Goal: Information Seeking & Learning: Learn about a topic

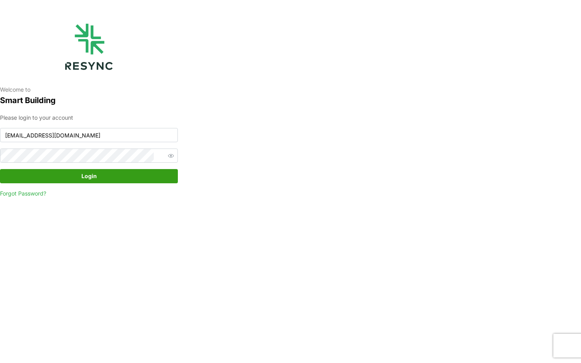
click at [61, 171] on span "Login" at bounding box center [89, 176] width 163 height 13
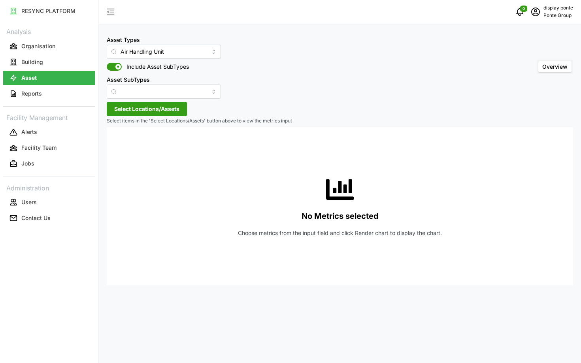
click at [158, 110] on span "Select Locations/Assets" at bounding box center [146, 108] width 65 height 13
click at [127, 144] on span "Select MBFC" at bounding box center [126, 145] width 5 height 5
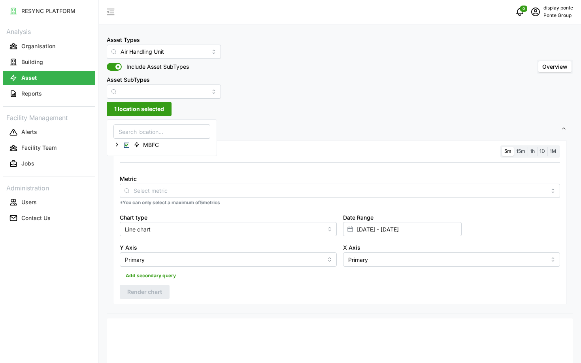
click at [189, 180] on div "Metric" at bounding box center [340, 186] width 441 height 24
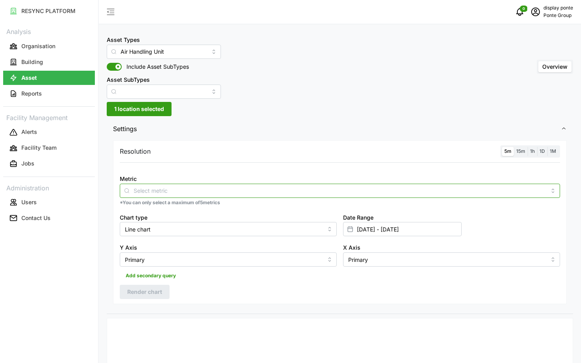
click at [185, 191] on input "Metric" at bounding box center [340, 190] width 413 height 9
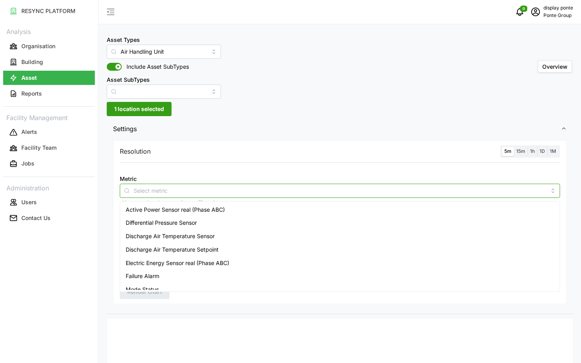
click at [179, 209] on span "Active Power Sensor real (Phase ABC)" at bounding box center [175, 210] width 99 height 9
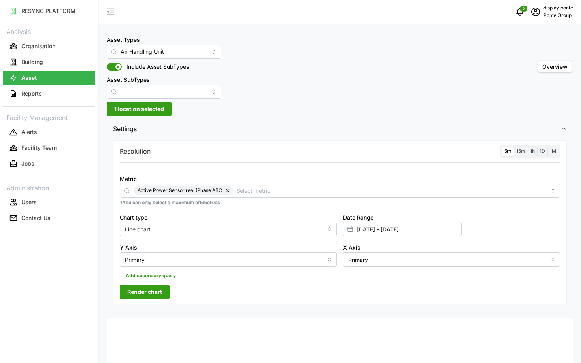
click at [286, 168] on div at bounding box center [340, 168] width 447 height 6
click at [153, 294] on span "Render chart" at bounding box center [144, 292] width 35 height 13
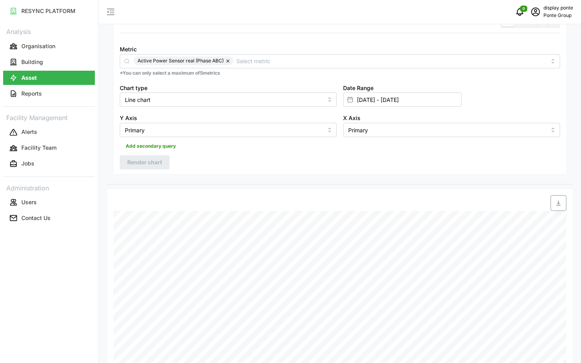
scroll to position [89, 0]
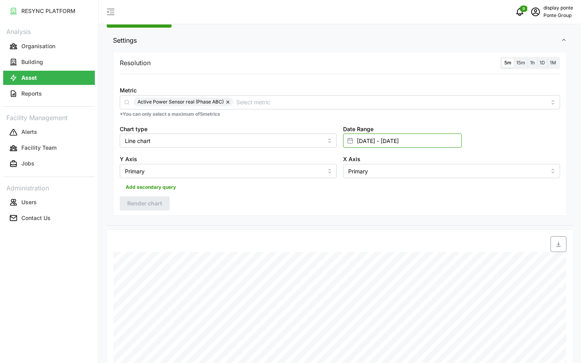
click at [383, 145] on input "02 Sep 2025 - 03 Sep 2025" at bounding box center [402, 141] width 119 height 14
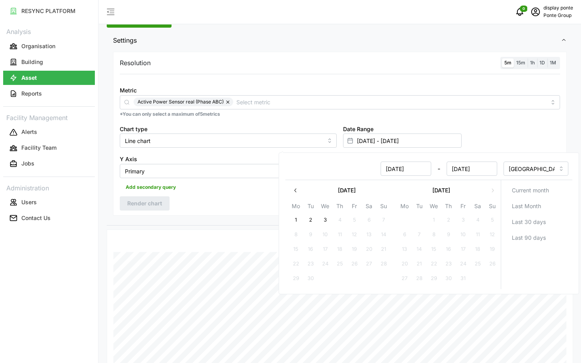
click at [293, 189] on icon "button" at bounding box center [296, 190] width 6 height 6
click at [454, 278] on button "28" at bounding box center [449, 279] width 14 height 14
type input "28 Aug 2025 - 03 Sep 2025"
type input "28 Aug 2025"
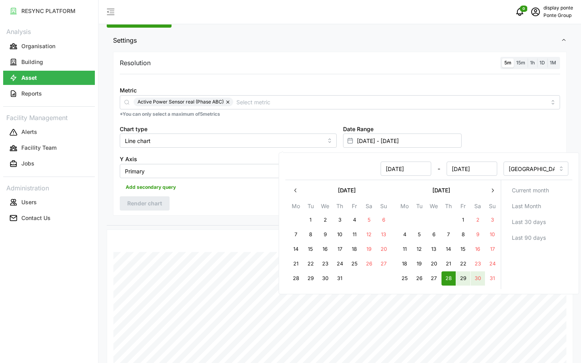
click at [482, 277] on button "30" at bounding box center [478, 279] width 14 height 14
type input "28 Aug 2025 - 30 Aug 2025"
type input "30 Aug 2025"
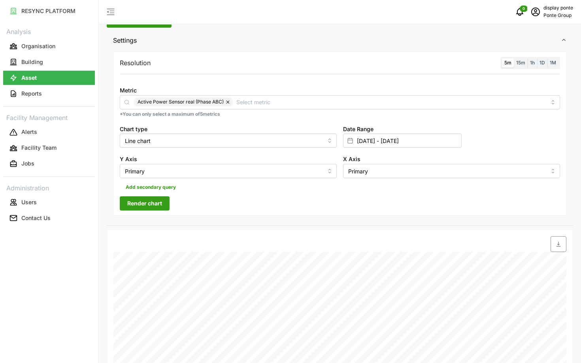
click at [155, 206] on span "Render chart" at bounding box center [144, 203] width 35 height 13
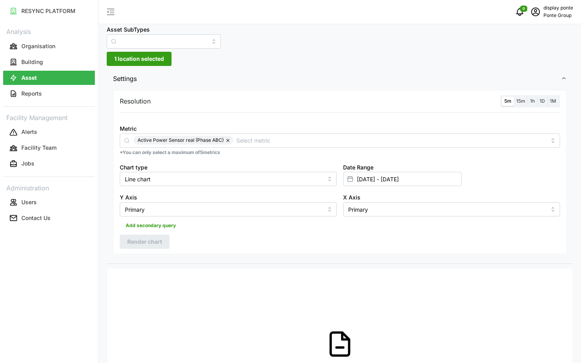
scroll to position [45, 0]
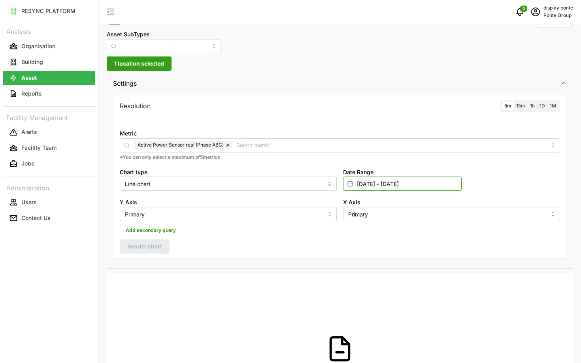
click at [371, 186] on input "28 Aug 2025 - 30 Aug 2025" at bounding box center [402, 184] width 119 height 14
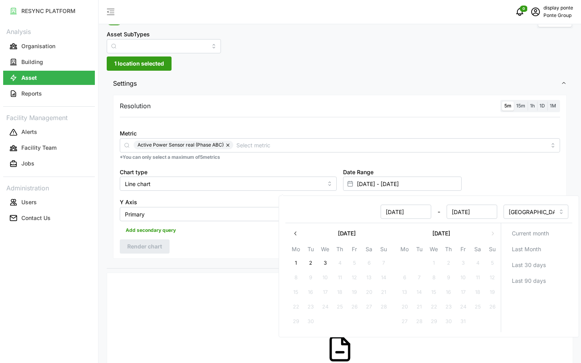
click at [297, 236] on icon "button" at bounding box center [296, 234] width 6 height 6
click at [475, 321] on button "30" at bounding box center [478, 322] width 14 height 14
type input "30 Aug 2025 - 30 Aug 2025"
type input "30 Aug 2025"
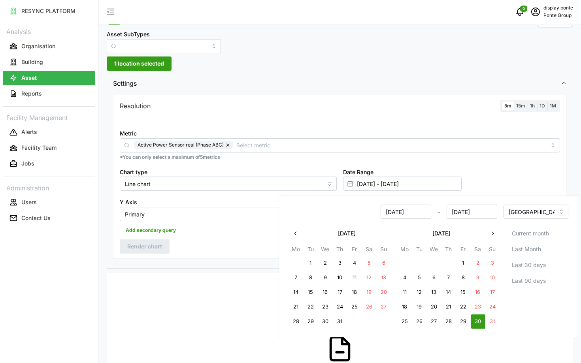
click at [475, 321] on button "30" at bounding box center [478, 322] width 14 height 14
click at [463, 321] on button "29" at bounding box center [463, 322] width 14 height 14
type input "29 Aug 2025 - 30 Aug 2025"
type input "29 Aug 2025"
click at [160, 238] on div "Resolution 5m 15m 1h 1D 1M Metric Active Power Sensor real (Phase ABC) *You can…" at bounding box center [340, 177] width 454 height 164
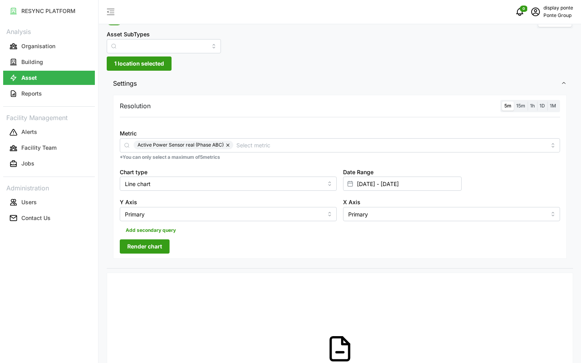
click at [161, 245] on span "Render chart" at bounding box center [144, 246] width 35 height 13
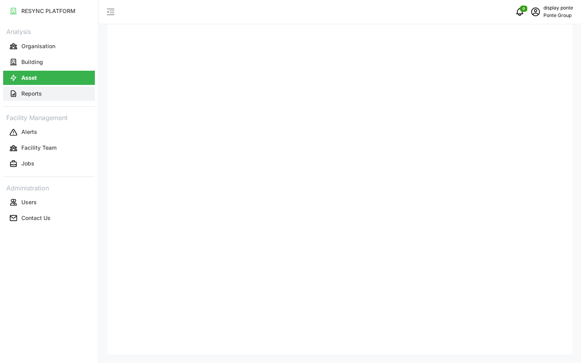
click at [35, 90] on p "Reports" at bounding box center [31, 94] width 21 height 8
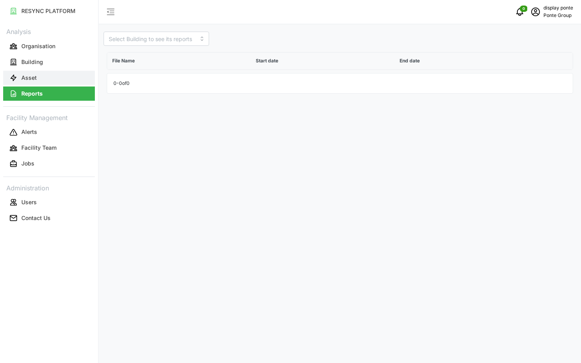
click at [27, 79] on p "Asset" at bounding box center [28, 78] width 15 height 8
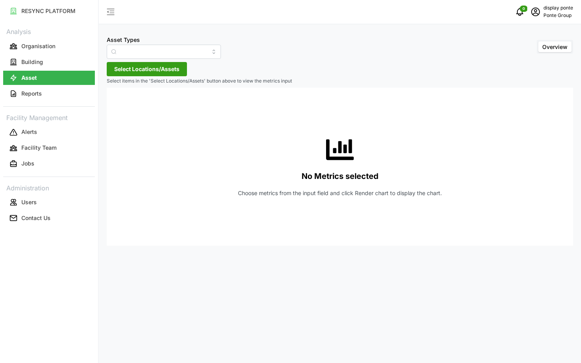
type input "Air Handling Unit"
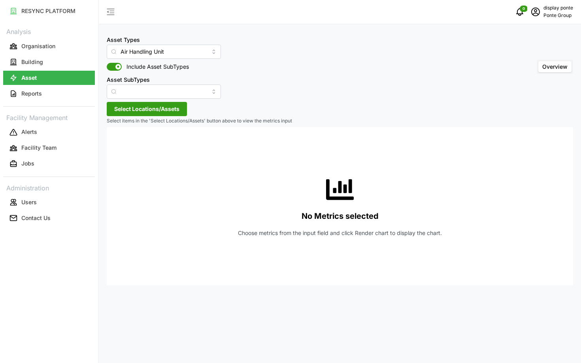
click at [130, 109] on span "Select Locations/Assets" at bounding box center [146, 108] width 65 height 13
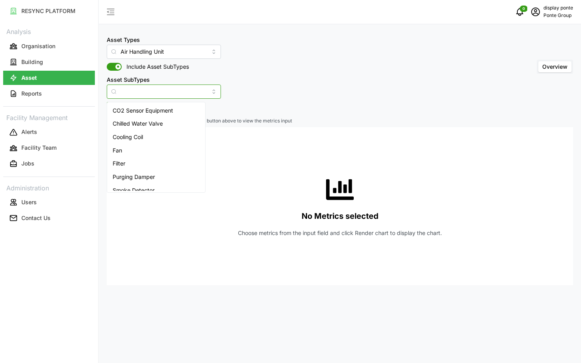
click at [139, 90] on input "Asset SubTypes" at bounding box center [164, 92] width 114 height 14
click at [260, 147] on div "No Metrics selected Choose metrics from the input field and click Render chart …" at bounding box center [340, 206] width 454 height 158
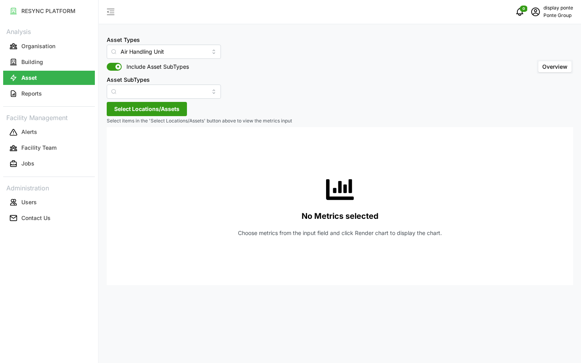
click at [141, 111] on span "Select Locations/Assets" at bounding box center [146, 108] width 65 height 13
click at [123, 148] on div "MBFC" at bounding box center [162, 144] width 96 height 11
click at [127, 146] on span "Select MBFC" at bounding box center [126, 145] width 5 height 5
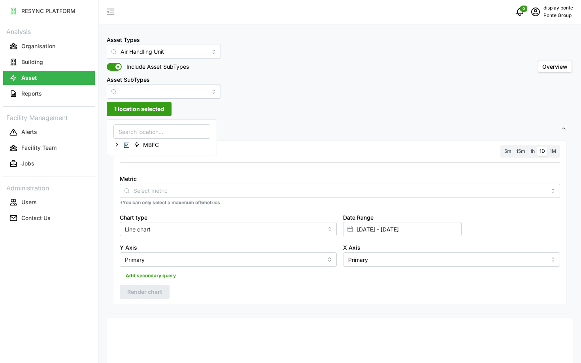
click at [272, 199] on div "Metric *You can only select a maximum of 5 metrics" at bounding box center [340, 190] width 447 height 39
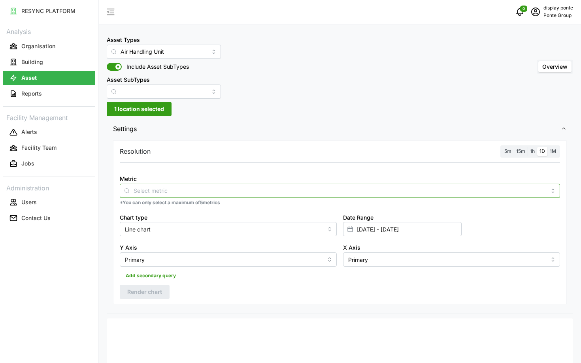
click at [258, 192] on input "Metric" at bounding box center [340, 190] width 413 height 9
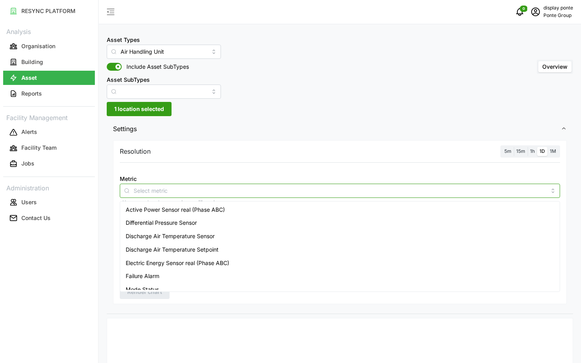
click at [235, 208] on div "Active Power Sensor real (Phase ABC)" at bounding box center [340, 209] width 437 height 13
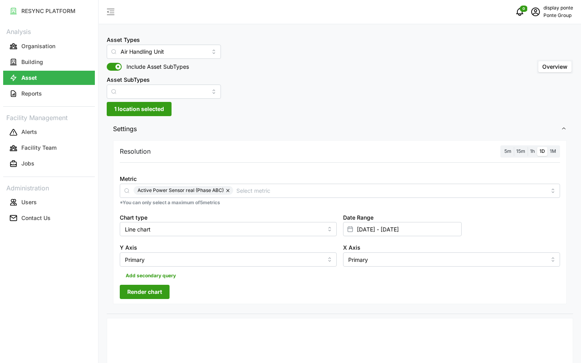
click at [513, 153] on label "5m" at bounding box center [508, 151] width 12 height 9
click at [502, 147] on input "5m" at bounding box center [502, 147] width 0 height 0
click at [164, 291] on button "Render chart" at bounding box center [145, 292] width 50 height 14
click at [525, 150] on span "15m" at bounding box center [521, 151] width 9 height 6
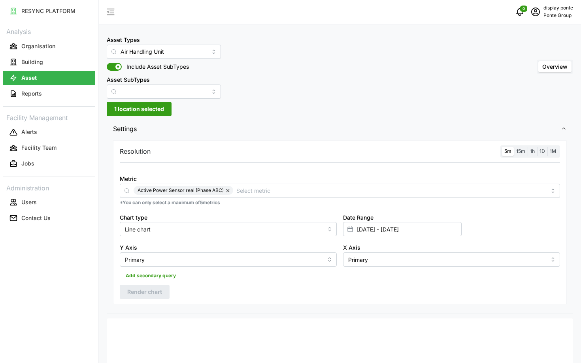
click at [514, 147] on input "15m" at bounding box center [514, 147] width 0 height 0
click at [515, 151] on label "15m" at bounding box center [521, 151] width 14 height 9
click at [514, 147] on input "15m" at bounding box center [514, 147] width 0 height 0
click at [507, 151] on span "5m" at bounding box center [508, 151] width 7 height 6
click at [502, 147] on input "5m" at bounding box center [502, 147] width 0 height 0
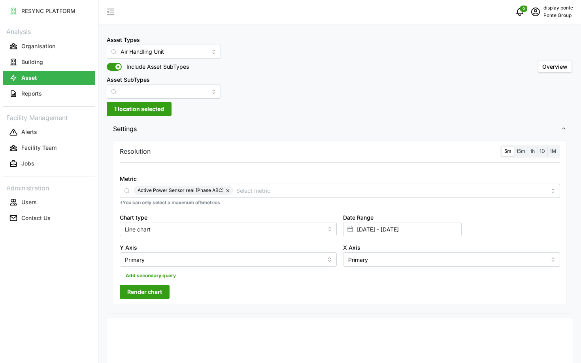
click at [133, 295] on span "Render chart" at bounding box center [144, 292] width 35 height 13
click at [409, 227] on input "29 Aug 2025 - 30 Aug 2025" at bounding box center [402, 229] width 119 height 14
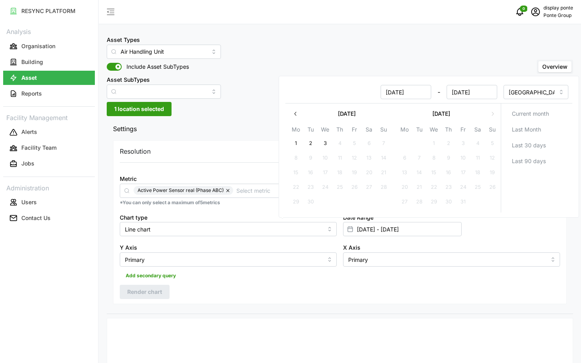
click at [295, 108] on button "button" at bounding box center [296, 114] width 14 height 14
click at [407, 202] on button "25" at bounding box center [405, 202] width 14 height 14
type input "[DATE] - [DATE]"
type input "25 Aug 2025"
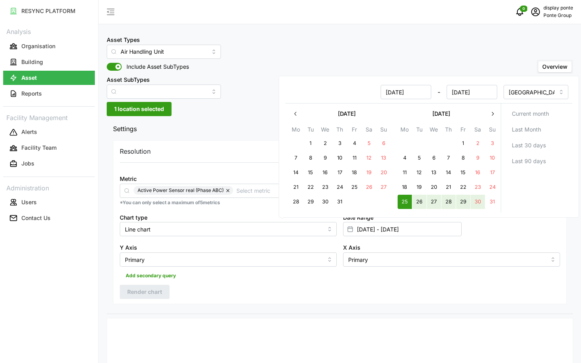
click at [483, 201] on button "30" at bounding box center [478, 202] width 14 height 14
click at [418, 288] on div "Resolution 5m 15m 1h 1D 1M Metric Active Power Sensor real (Phase ABC) *You can…" at bounding box center [340, 222] width 454 height 164
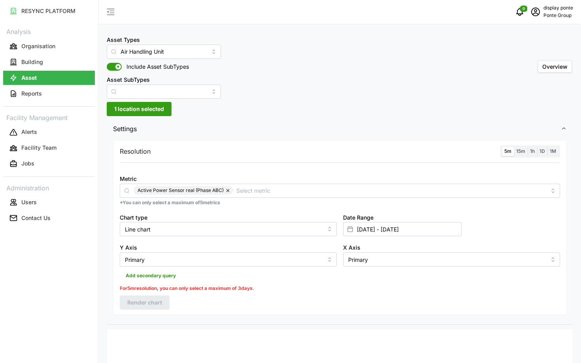
click at [530, 149] on span "1h" at bounding box center [532, 151] width 5 height 6
click at [528, 147] on input "1h" at bounding box center [528, 147] width 0 height 0
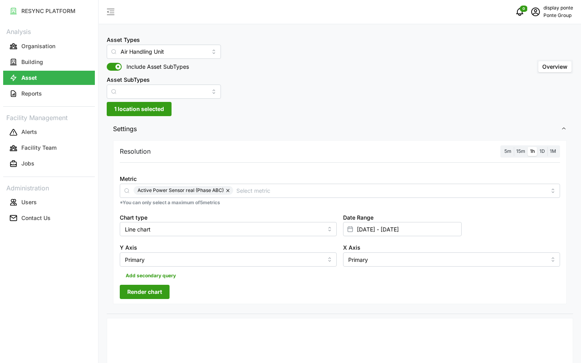
click at [146, 301] on div "Resolution 5m 15m 1h 1D 1M Metric Active Power Sensor real (Phase ABC) *You can…" at bounding box center [340, 222] width 454 height 164
click at [135, 295] on span "Render chart" at bounding box center [144, 292] width 35 height 13
click at [521, 149] on span "15m" at bounding box center [521, 151] width 9 height 6
click at [514, 147] on input "15m" at bounding box center [514, 147] width 0 height 0
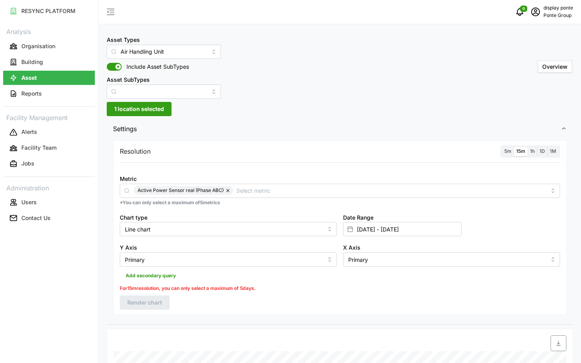
click at [532, 150] on span "1h" at bounding box center [532, 151] width 5 height 6
click at [528, 147] on input "1h" at bounding box center [528, 147] width 0 height 0
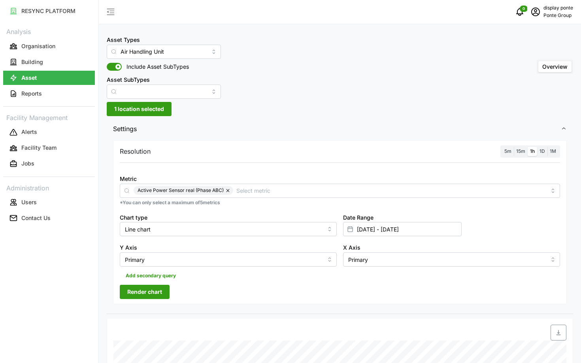
click at [165, 293] on button "Render chart" at bounding box center [145, 292] width 50 height 14
click at [520, 145] on div "Resolution 5m 15m 1h 1D 1M Metric Active Power Sensor real (Phase ABC) *You can…" at bounding box center [340, 222] width 454 height 164
click at [520, 153] on span "15m" at bounding box center [521, 151] width 9 height 6
click at [514, 147] on input "15m" at bounding box center [514, 147] width 0 height 0
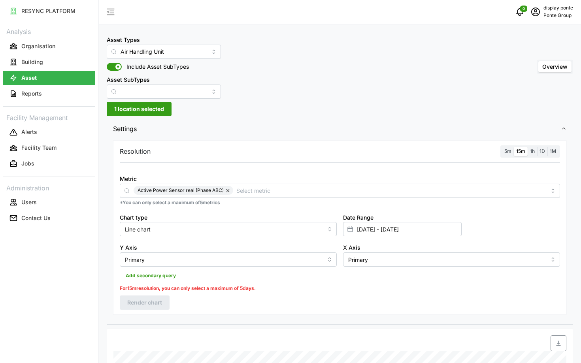
click at [532, 153] on span "1h" at bounding box center [532, 151] width 5 height 6
click at [528, 147] on input "1h" at bounding box center [528, 147] width 0 height 0
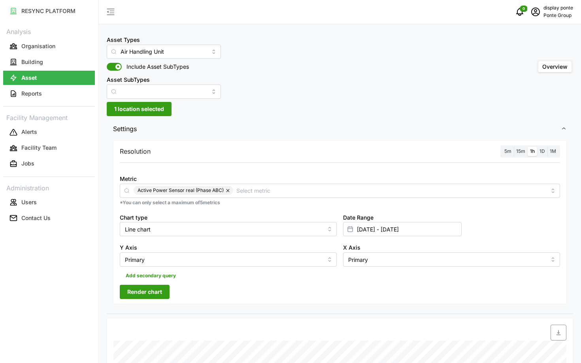
click at [160, 297] on span "Render chart" at bounding box center [144, 292] width 35 height 13
click at [521, 152] on span "15m" at bounding box center [521, 151] width 9 height 6
click at [514, 147] on input "15m" at bounding box center [514, 147] width 0 height 0
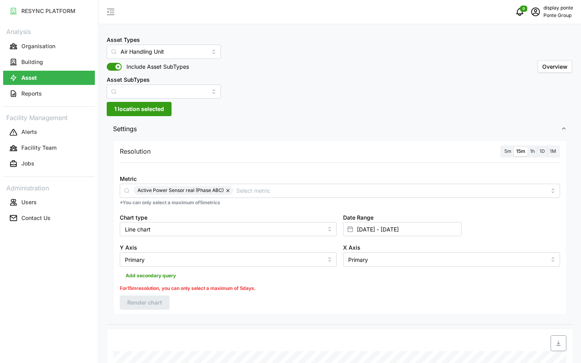
click at [534, 152] on span "1h" at bounding box center [532, 151] width 5 height 6
click at [528, 147] on input "1h" at bounding box center [528, 147] width 0 height 0
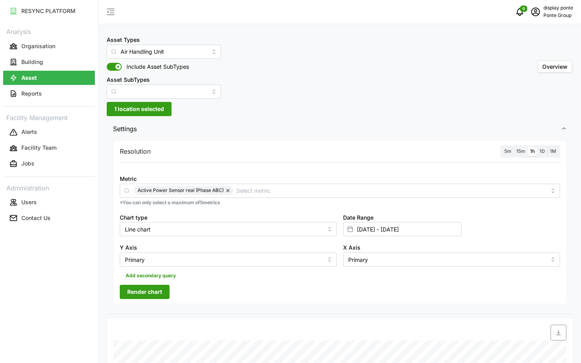
click at [137, 297] on span "Render chart" at bounding box center [144, 292] width 35 height 13
click at [520, 152] on span "15m" at bounding box center [521, 151] width 9 height 6
click at [514, 147] on input "15m" at bounding box center [514, 147] width 0 height 0
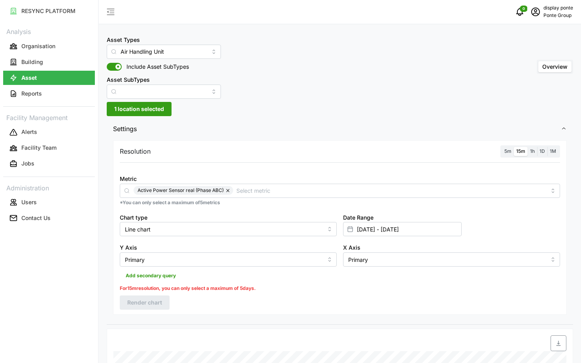
click at [534, 152] on span "1h" at bounding box center [532, 151] width 5 height 6
click at [528, 147] on input "1h" at bounding box center [528, 147] width 0 height 0
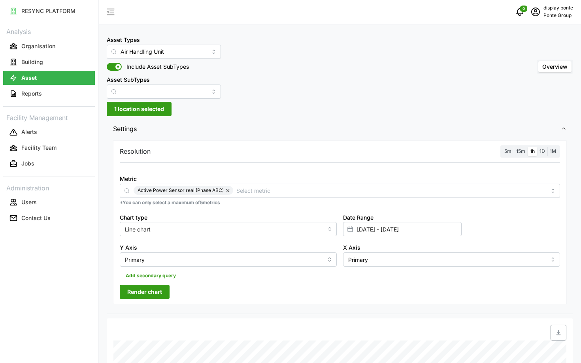
click at [161, 288] on span "Render chart" at bounding box center [144, 292] width 35 height 13
click at [528, 152] on label "15m" at bounding box center [521, 151] width 14 height 9
click at [514, 147] on input "15m" at bounding box center [514, 147] width 0 height 0
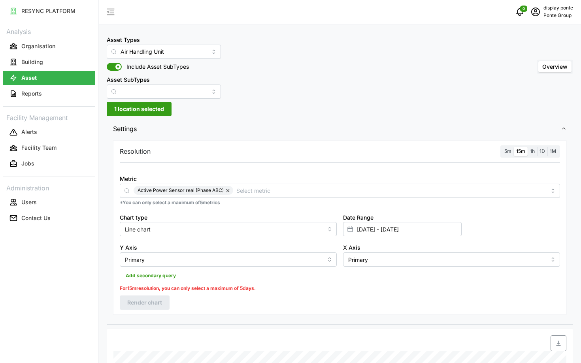
click at [530, 151] on span "1h" at bounding box center [532, 151] width 5 height 6
click at [528, 147] on input "1h" at bounding box center [528, 147] width 0 height 0
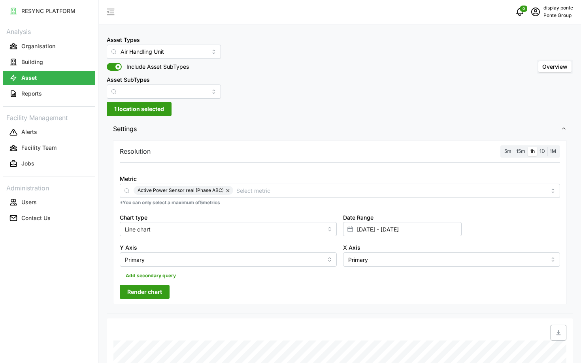
click at [127, 295] on span "Render chart" at bounding box center [144, 292] width 35 height 13
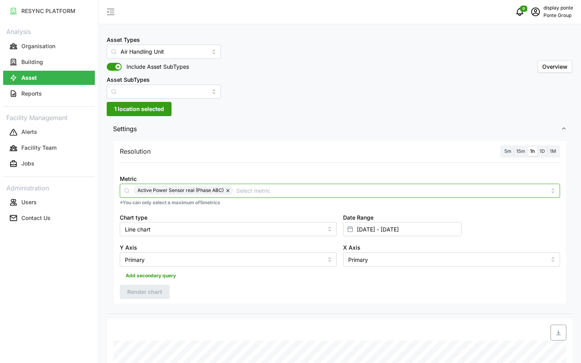
click at [243, 188] on input "Metric" at bounding box center [392, 190] width 310 height 9
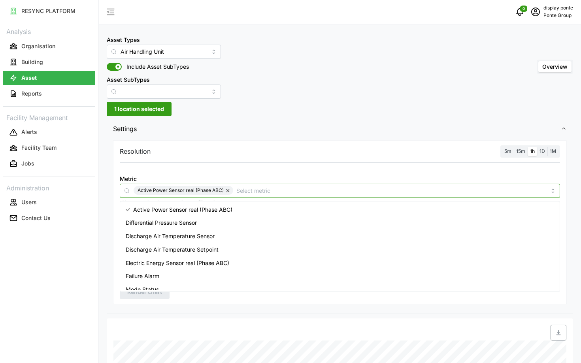
click at [215, 225] on div "Differential Pressure Sensor" at bounding box center [340, 222] width 437 height 13
click at [226, 192] on button "button" at bounding box center [228, 190] width 9 height 9
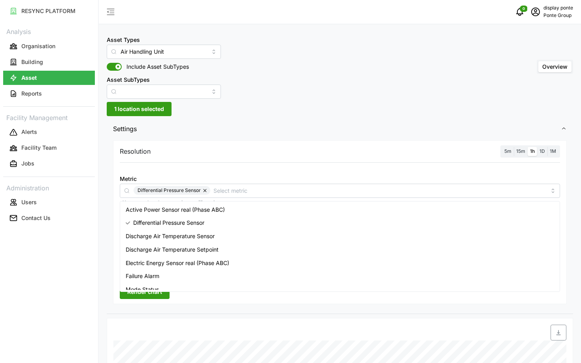
click at [153, 293] on span "Render chart" at bounding box center [144, 292] width 35 height 13
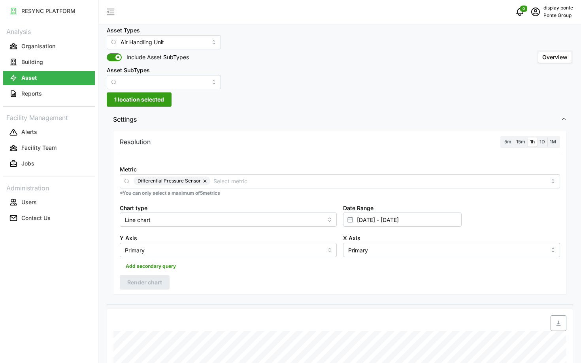
scroll to position [6, 0]
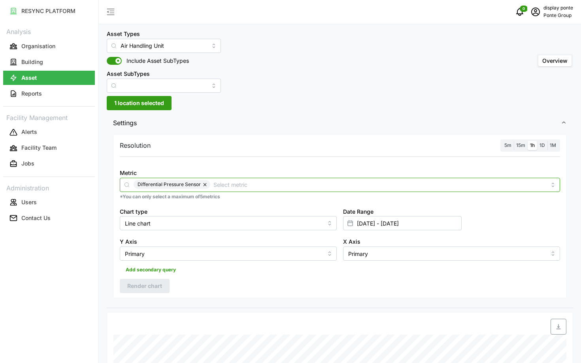
click at [263, 179] on div "Differential Pressure Sensor" at bounding box center [340, 185] width 441 height 14
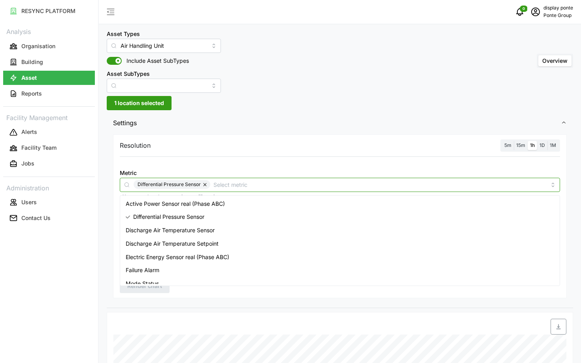
click at [224, 247] on div "Discharge Air Temperature Setpoint" at bounding box center [340, 243] width 437 height 13
click at [207, 229] on span "Discharge Air Temperature Sensor" at bounding box center [170, 230] width 89 height 9
click at [203, 217] on span "Differential Pressure Sensor" at bounding box center [168, 217] width 71 height 9
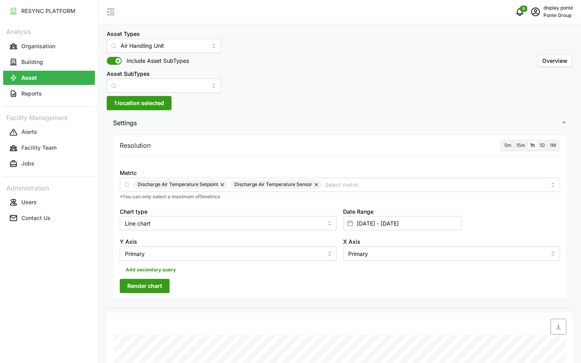
click at [160, 291] on span "Render chart" at bounding box center [144, 286] width 35 height 13
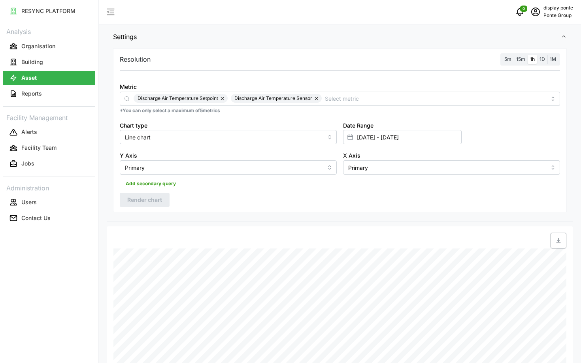
scroll to position [93, 0]
click at [502, 58] on div "5m" at bounding box center [508, 59] width 12 height 9
click at [532, 60] on span "1h" at bounding box center [532, 59] width 5 height 6
click at [528, 55] on input "1h" at bounding box center [528, 55] width 0 height 0
click at [522, 60] on span "15m" at bounding box center [521, 59] width 9 height 6
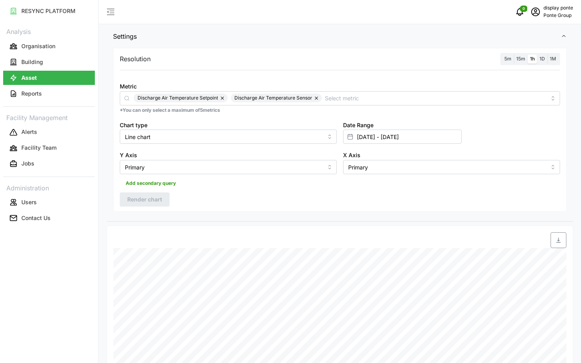
click at [514, 55] on input "15m" at bounding box center [514, 55] width 0 height 0
click at [532, 60] on span "1h" at bounding box center [532, 59] width 5 height 6
click at [528, 55] on input "1h" at bounding box center [528, 55] width 0 height 0
click at [155, 202] on span "Render chart" at bounding box center [144, 199] width 35 height 13
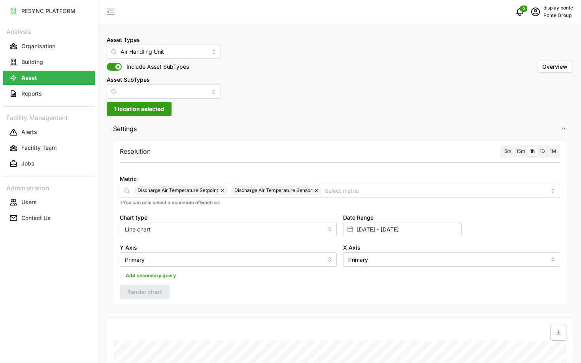
click at [519, 148] on label "15m" at bounding box center [521, 151] width 14 height 9
click at [514, 147] on input "15m" at bounding box center [514, 147] width 0 height 0
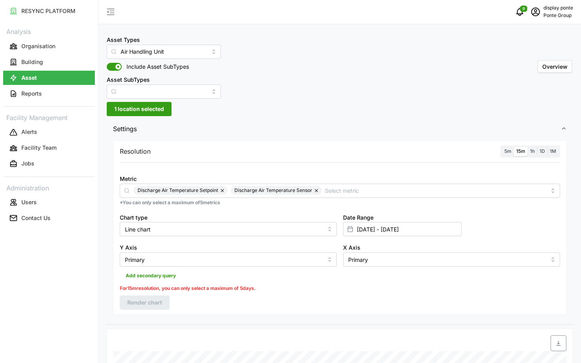
click at [537, 151] on div "1D" at bounding box center [542, 151] width 10 height 9
click at [532, 151] on span "1h" at bounding box center [532, 151] width 5 height 6
click at [528, 147] on input "1h" at bounding box center [528, 147] width 0 height 0
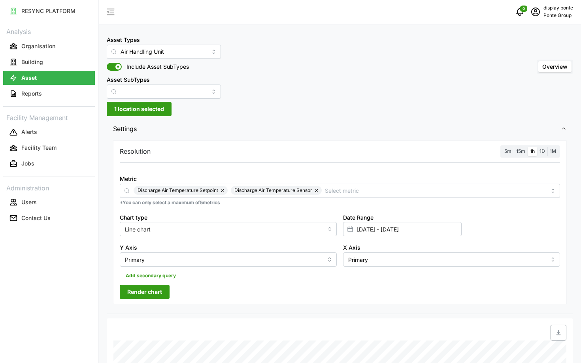
click at [161, 289] on span "Render chart" at bounding box center [144, 292] width 35 height 13
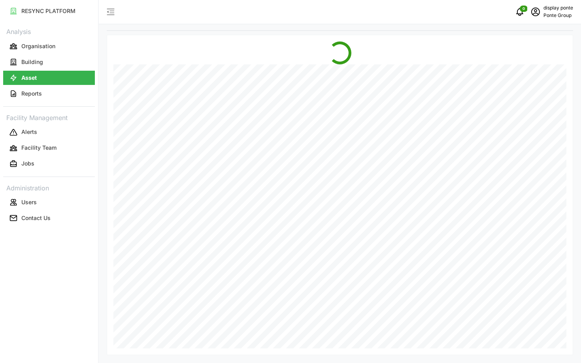
scroll to position [276, 0]
